Goal: Task Accomplishment & Management: Use online tool/utility

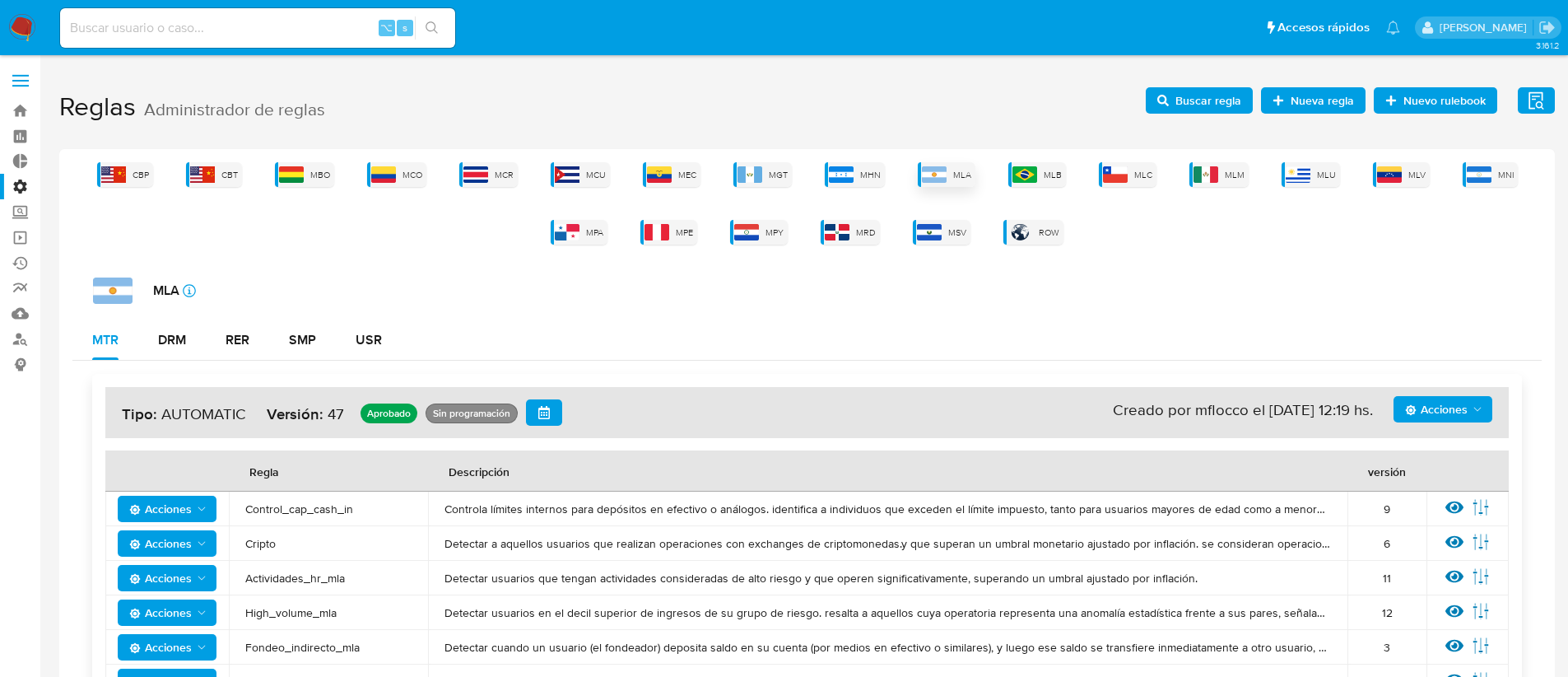
click at [950, 174] on div "MLA" at bounding box center [946, 174] width 58 height 25
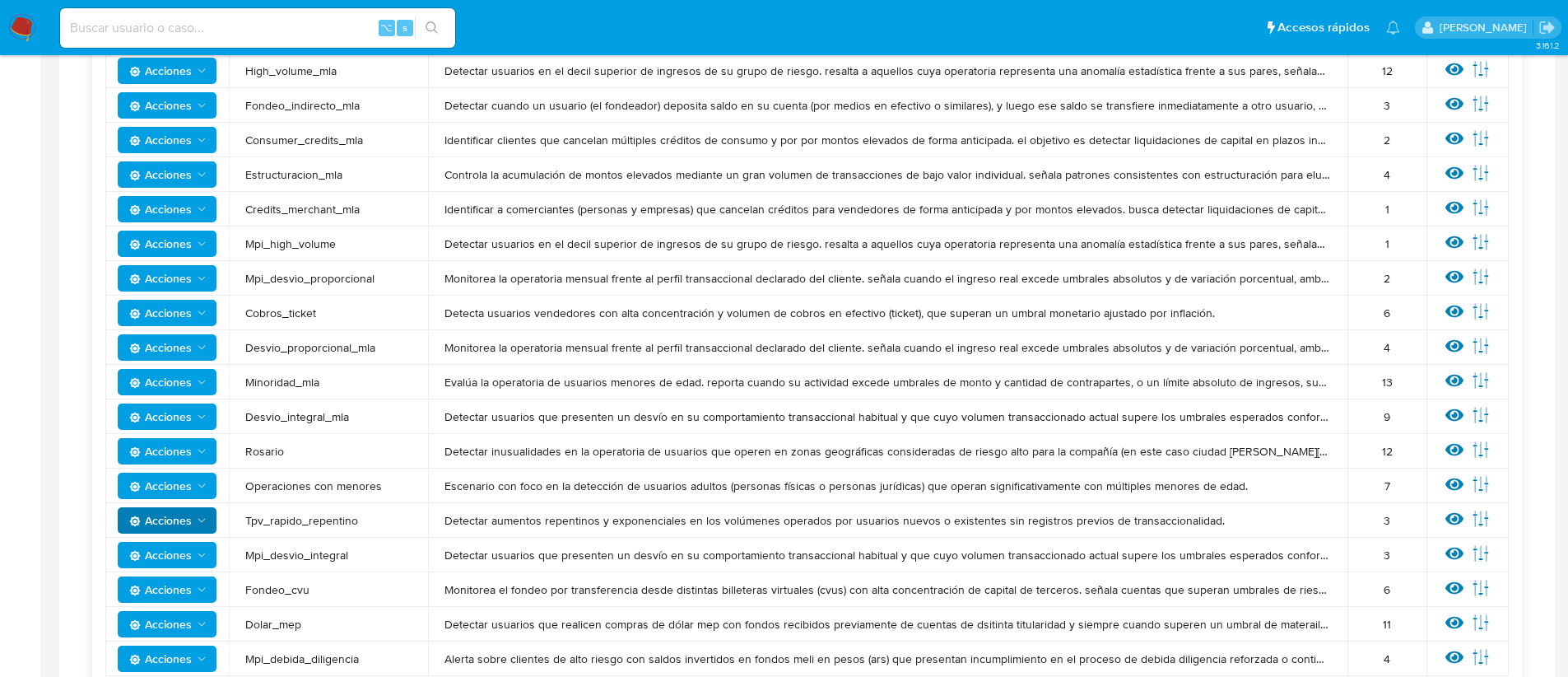
scroll to position [517, 0]
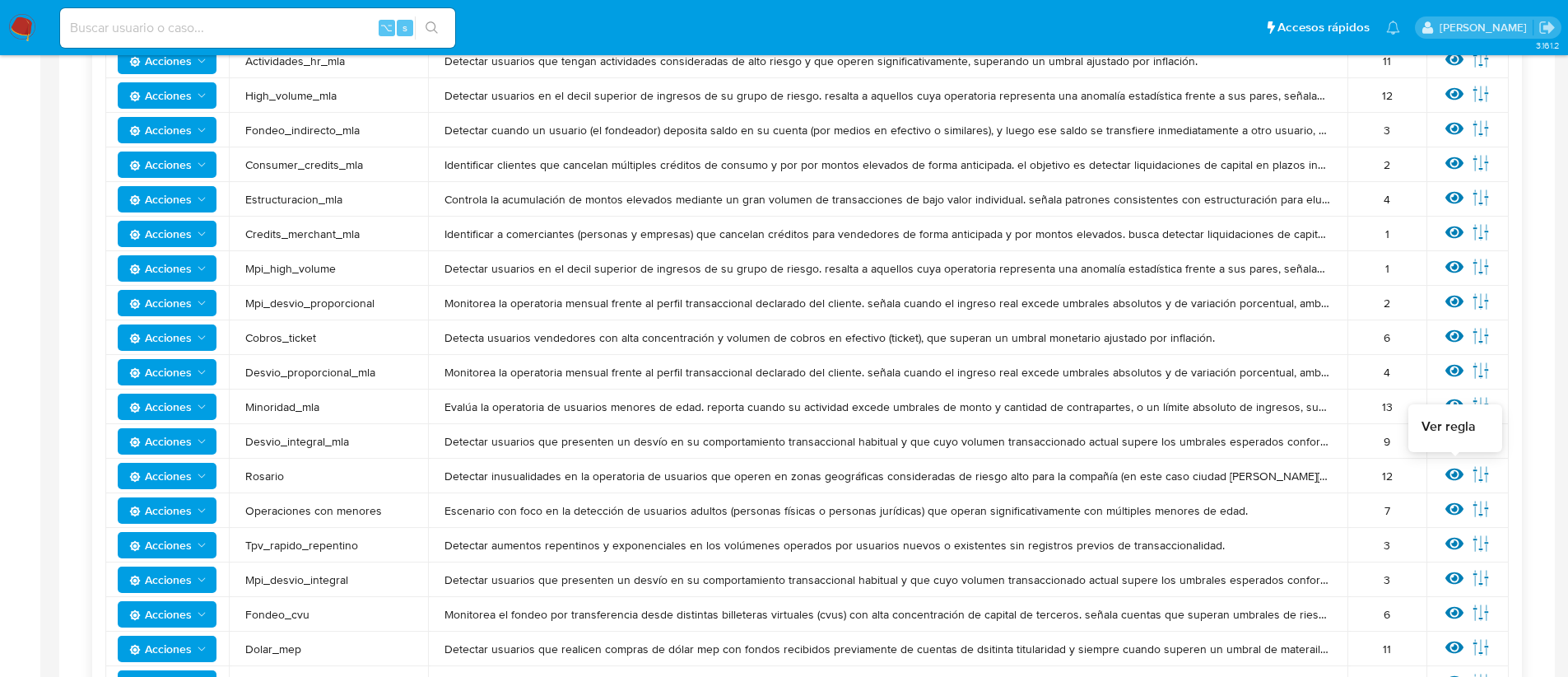
click at [1447, 475] on icon at bounding box center [1454, 474] width 18 height 13
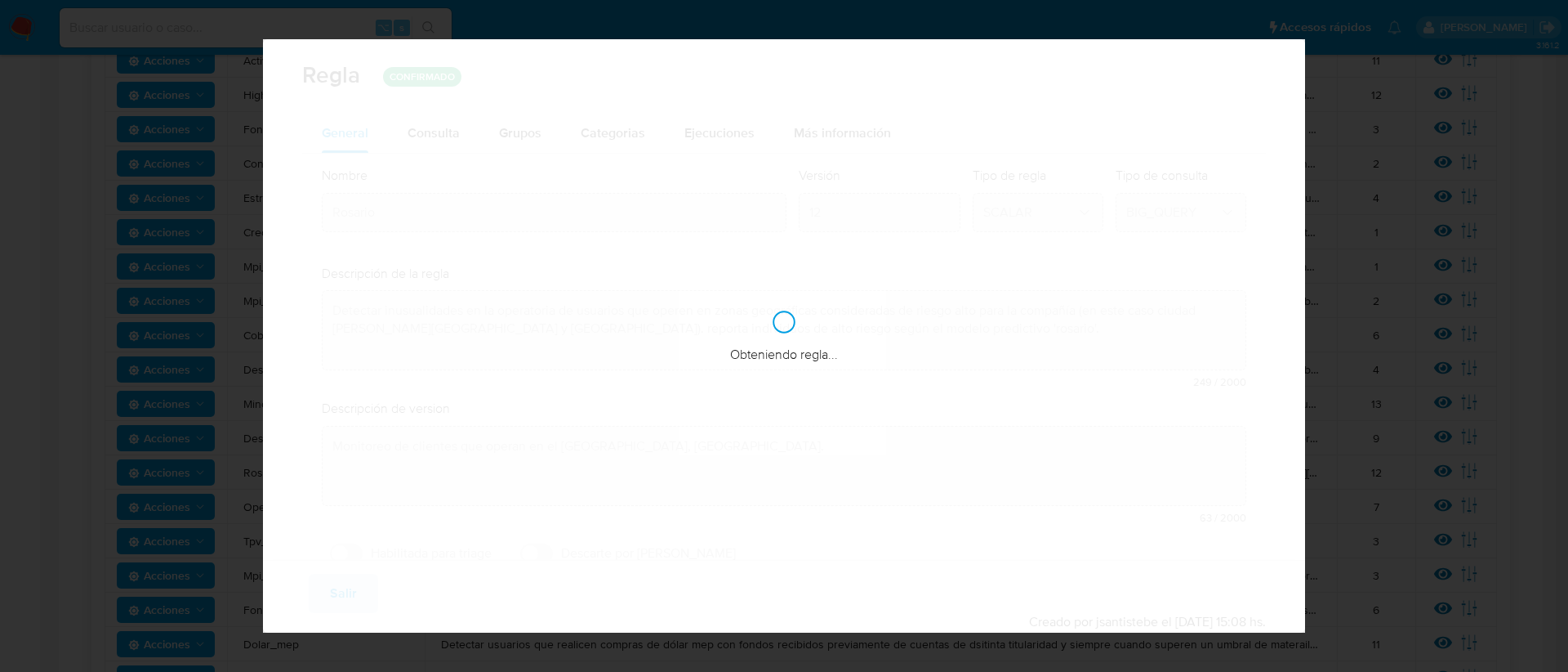
checkbox input "false"
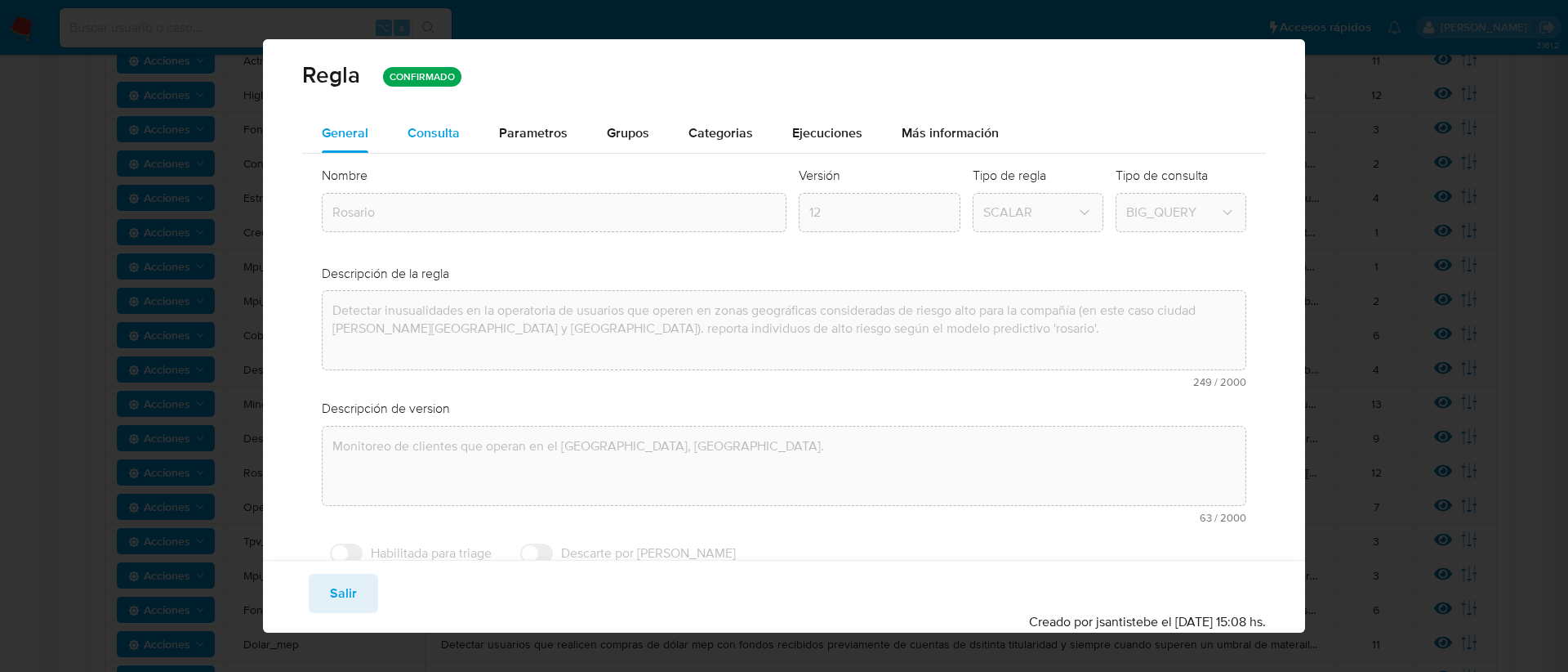
click at [431, 137] on span "Consulta" at bounding box center [434, 132] width 52 height 19
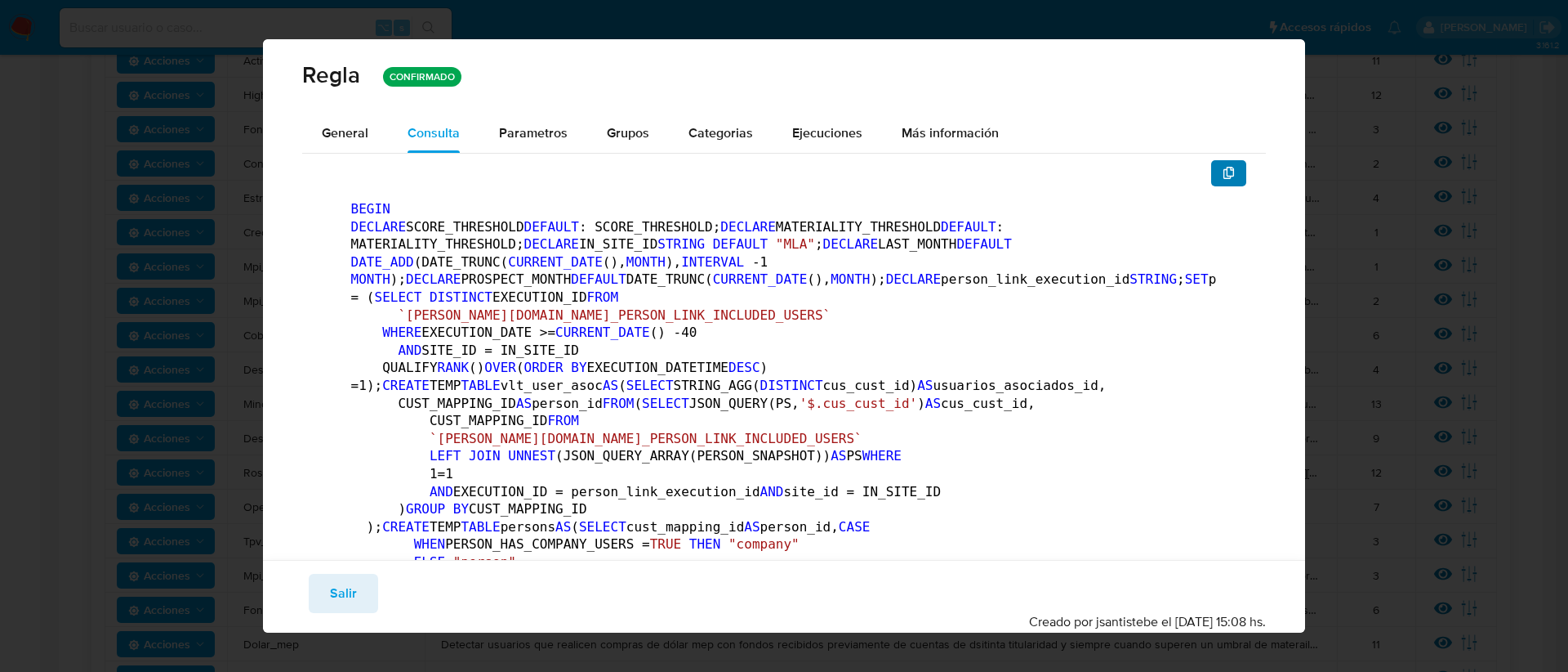
click at [1224, 171] on button "button" at bounding box center [1228, 173] width 36 height 26
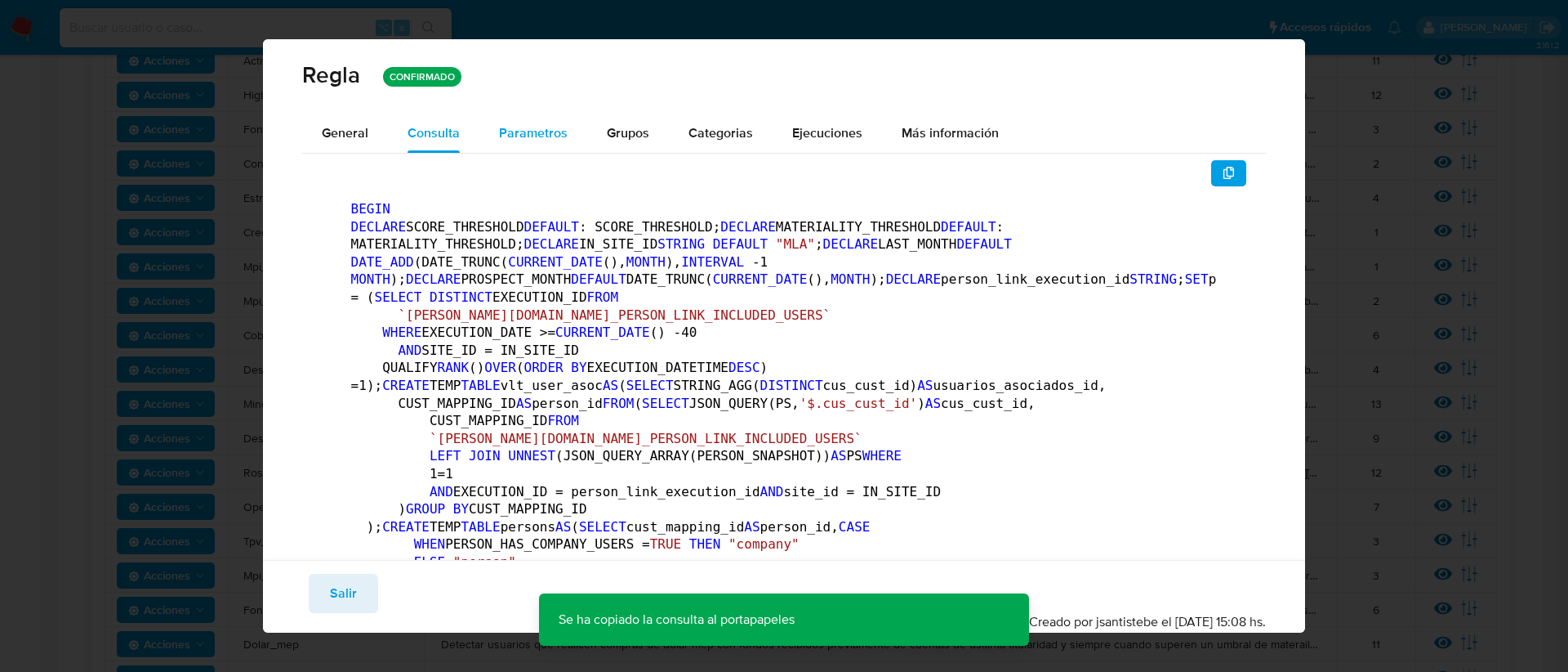
click at [509, 137] on span "Parametros" at bounding box center [532, 132] width 68 height 19
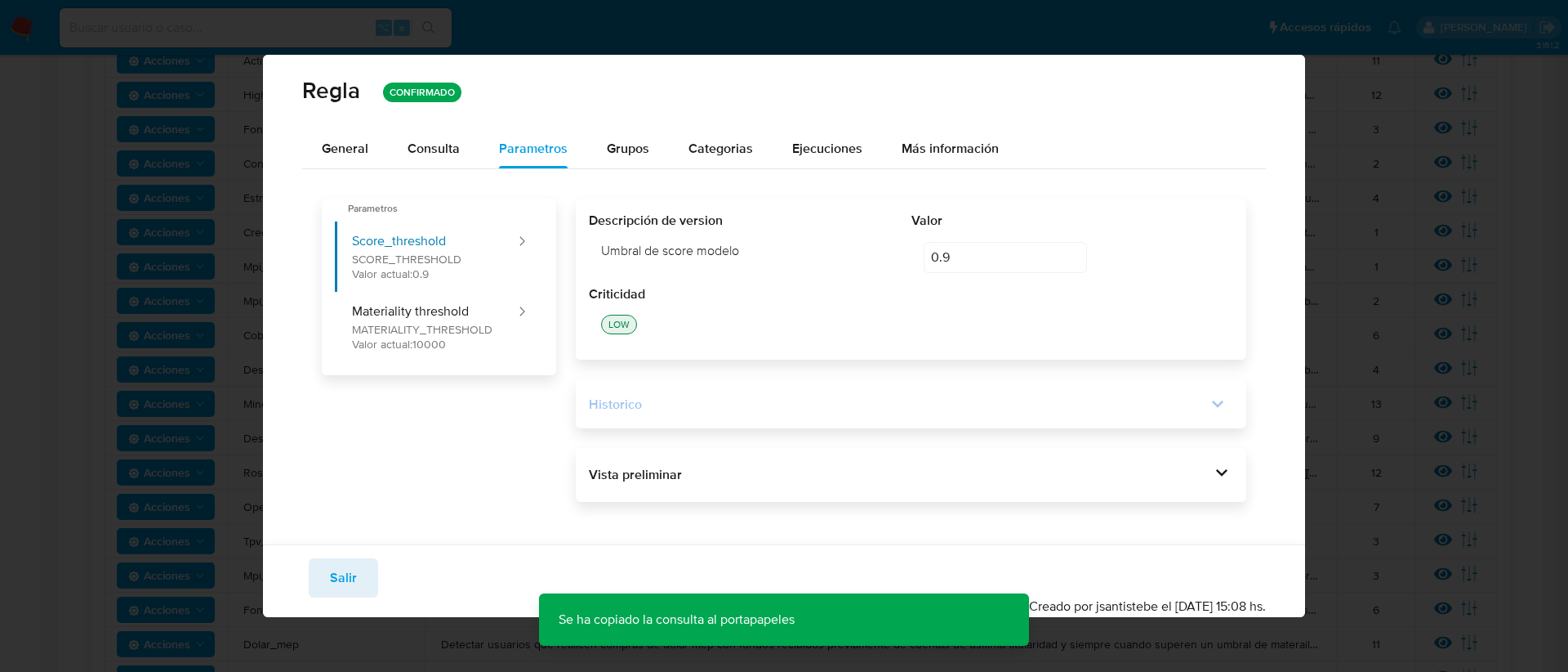
click at [1216, 398] on icon at bounding box center [1217, 403] width 23 height 23
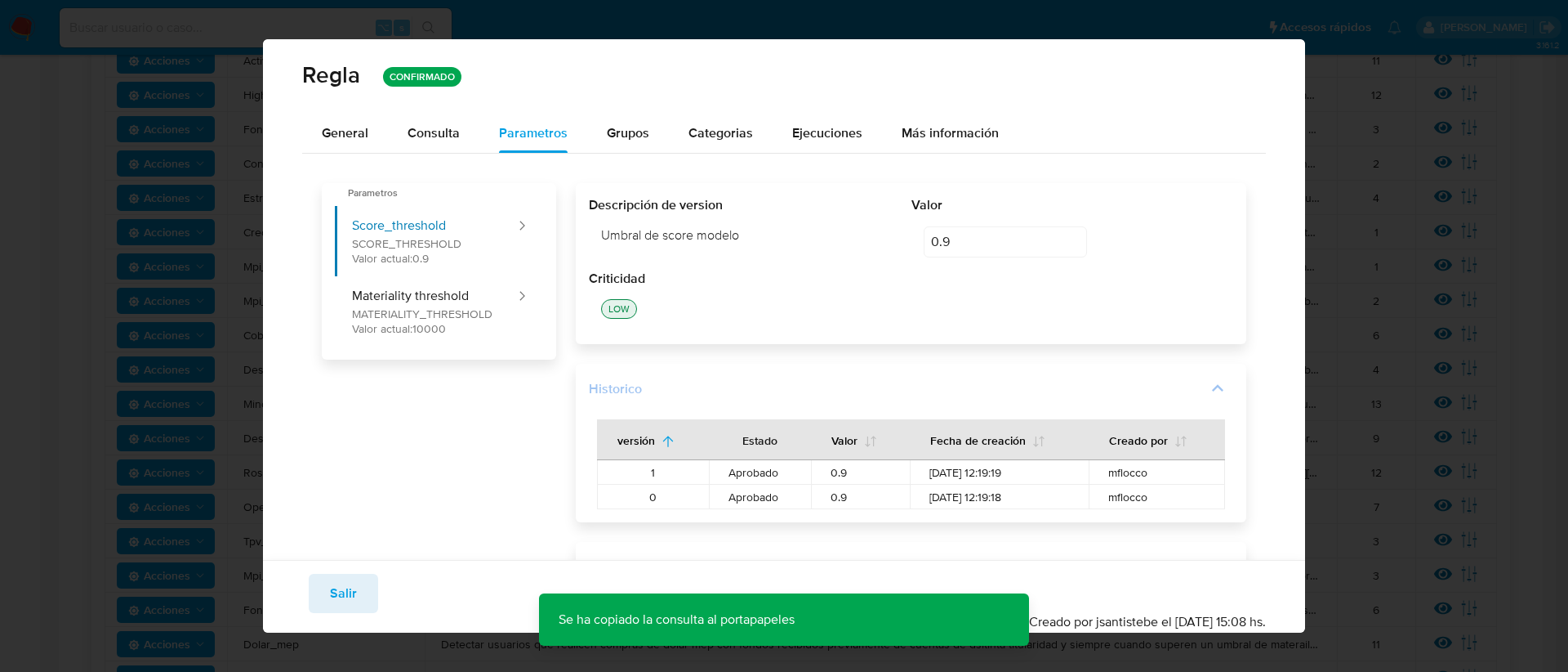
click at [1207, 390] on icon at bounding box center [1217, 388] width 23 height 23
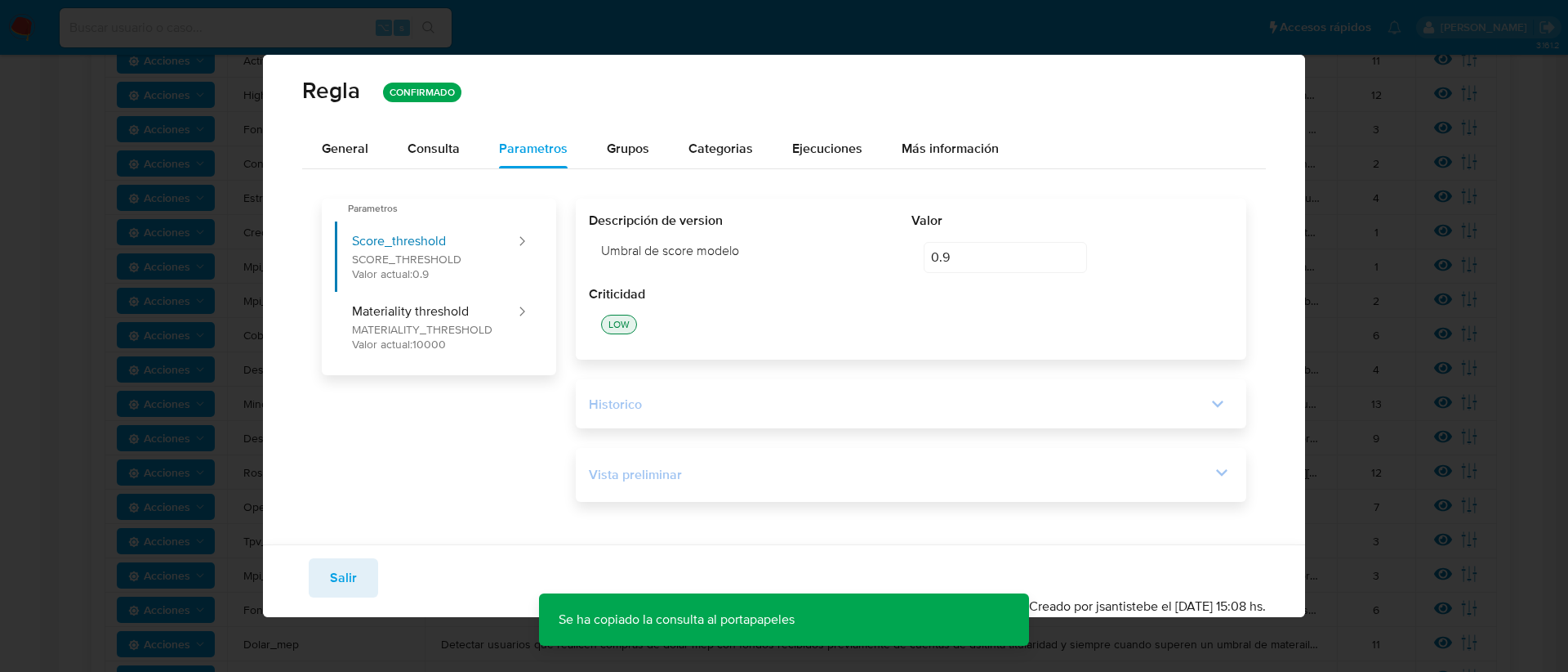
click at [1209, 468] on div "Vista preliminar" at bounding box center [900, 474] width 622 height 18
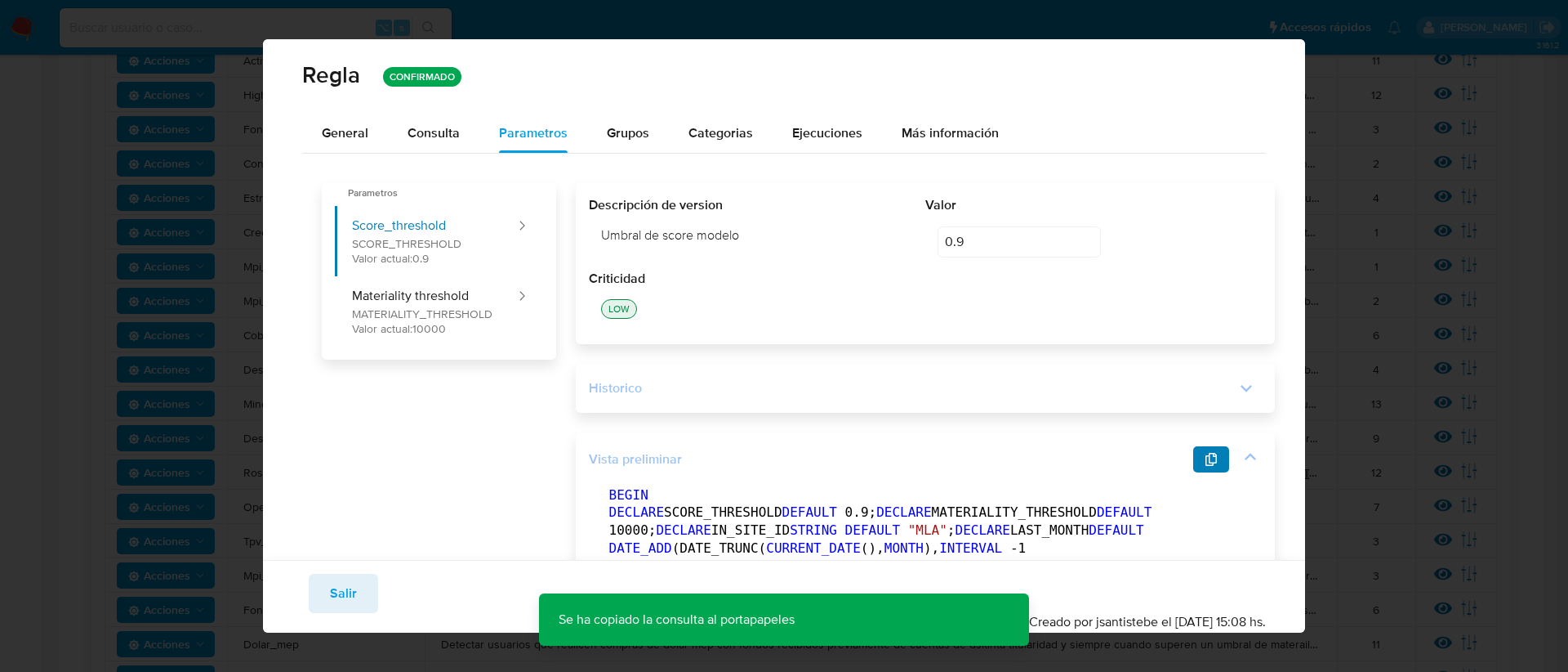
click at [1193, 463] on button "button" at bounding box center [1211, 459] width 36 height 26
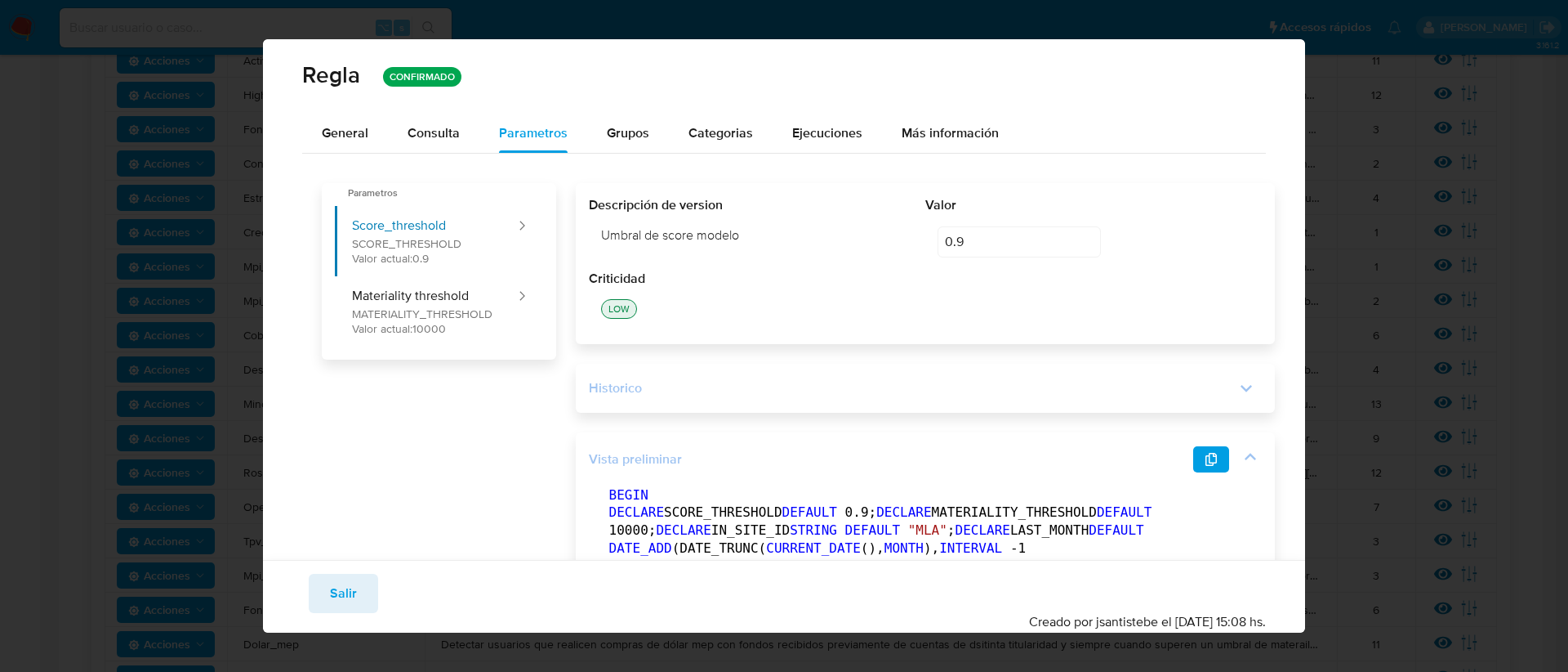
click at [1150, 465] on div "Vista preliminar" at bounding box center [891, 459] width 604 height 18
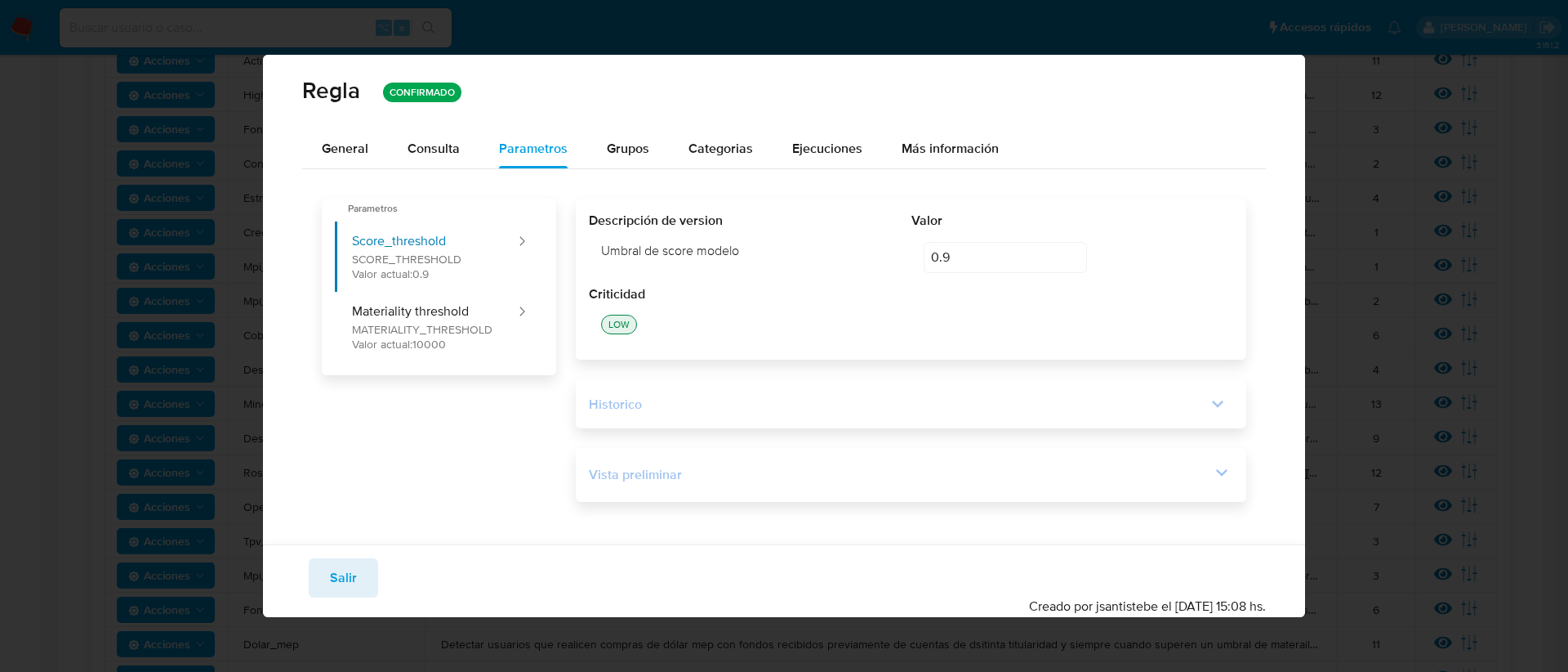
click at [1198, 472] on div "Vista preliminar" at bounding box center [900, 474] width 622 height 18
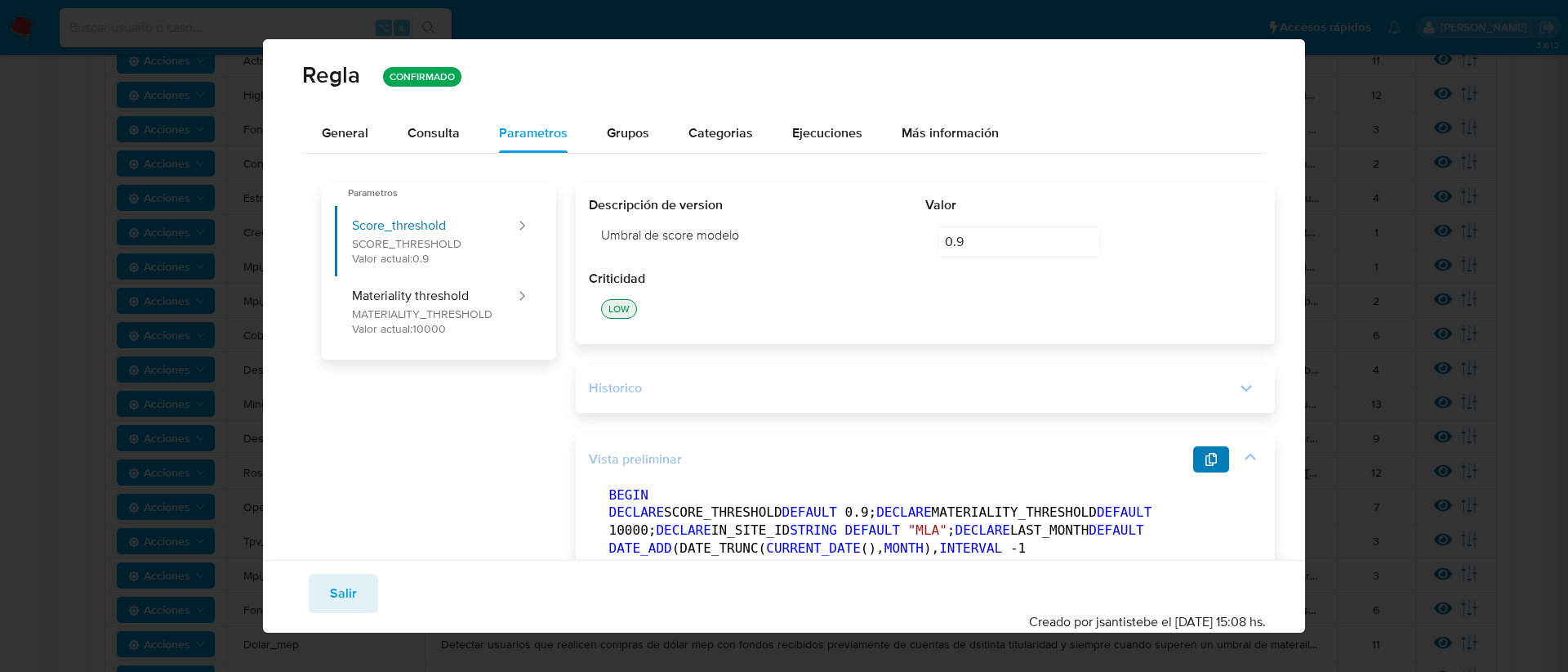
click at [1193, 462] on button "button" at bounding box center [1211, 459] width 36 height 26
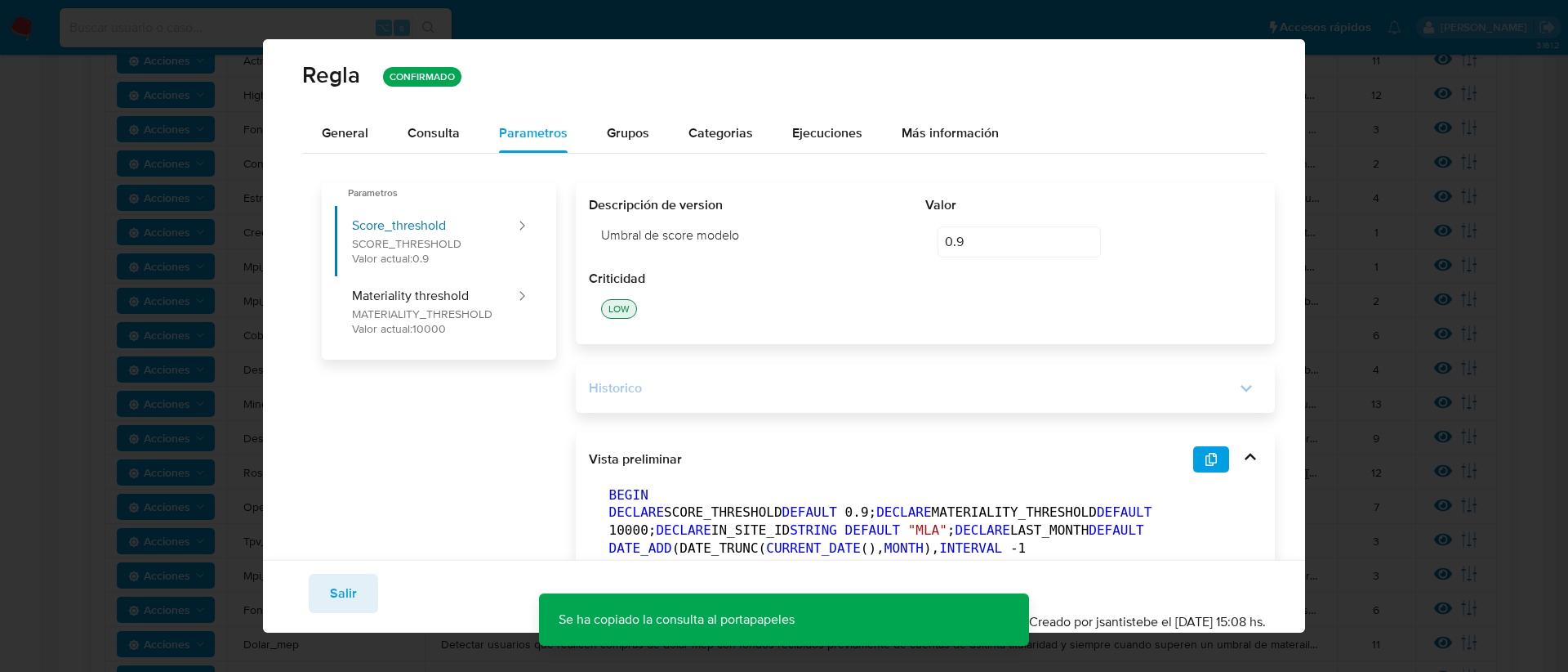
click at [351, 591] on span "Salir" at bounding box center [343, 593] width 27 height 36
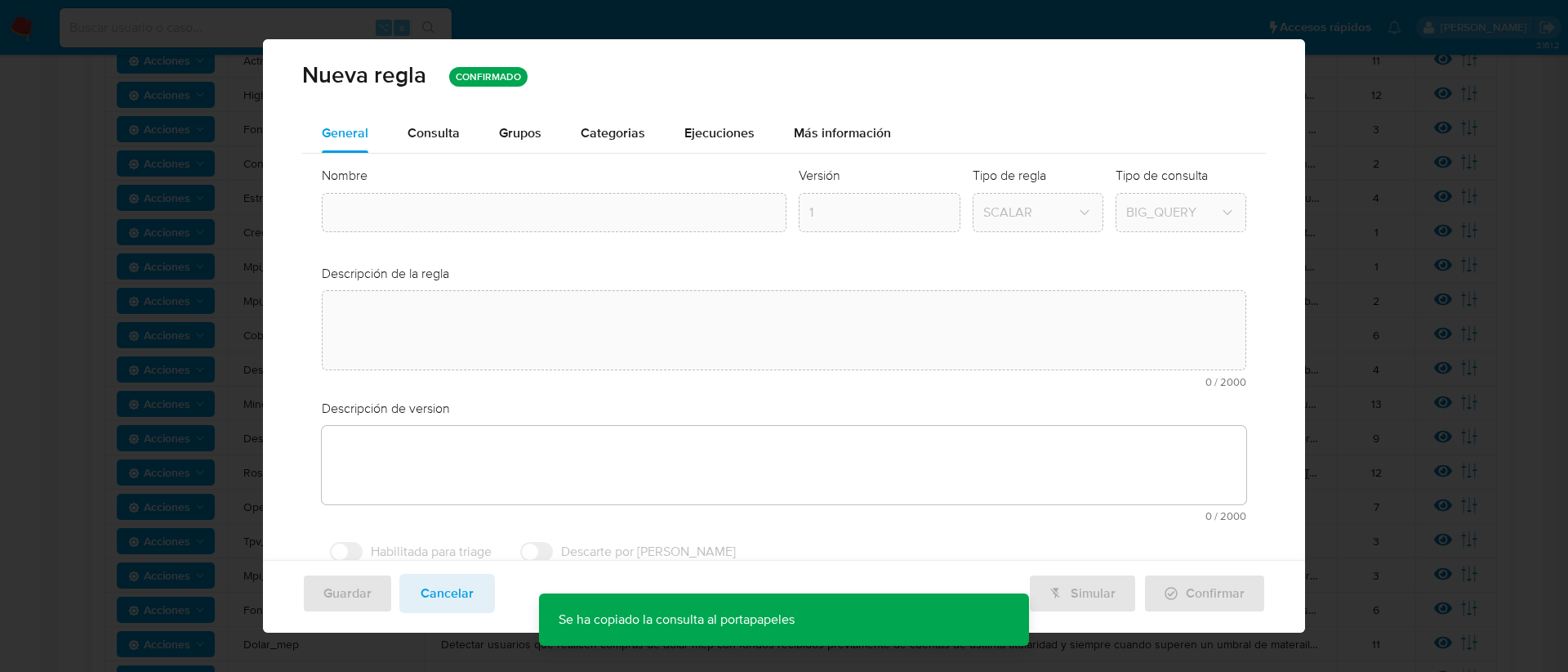
type input "Rosario"
type textarea "Detectar inusualidades en la operatoria de usuarios que operen en zonas geográf…"
type textarea "Monitoreo de clientes que operan en el [GEOGRAPHIC_DATA], [GEOGRAPHIC_DATA]."
